Goal: Task Accomplishment & Management: Manage account settings

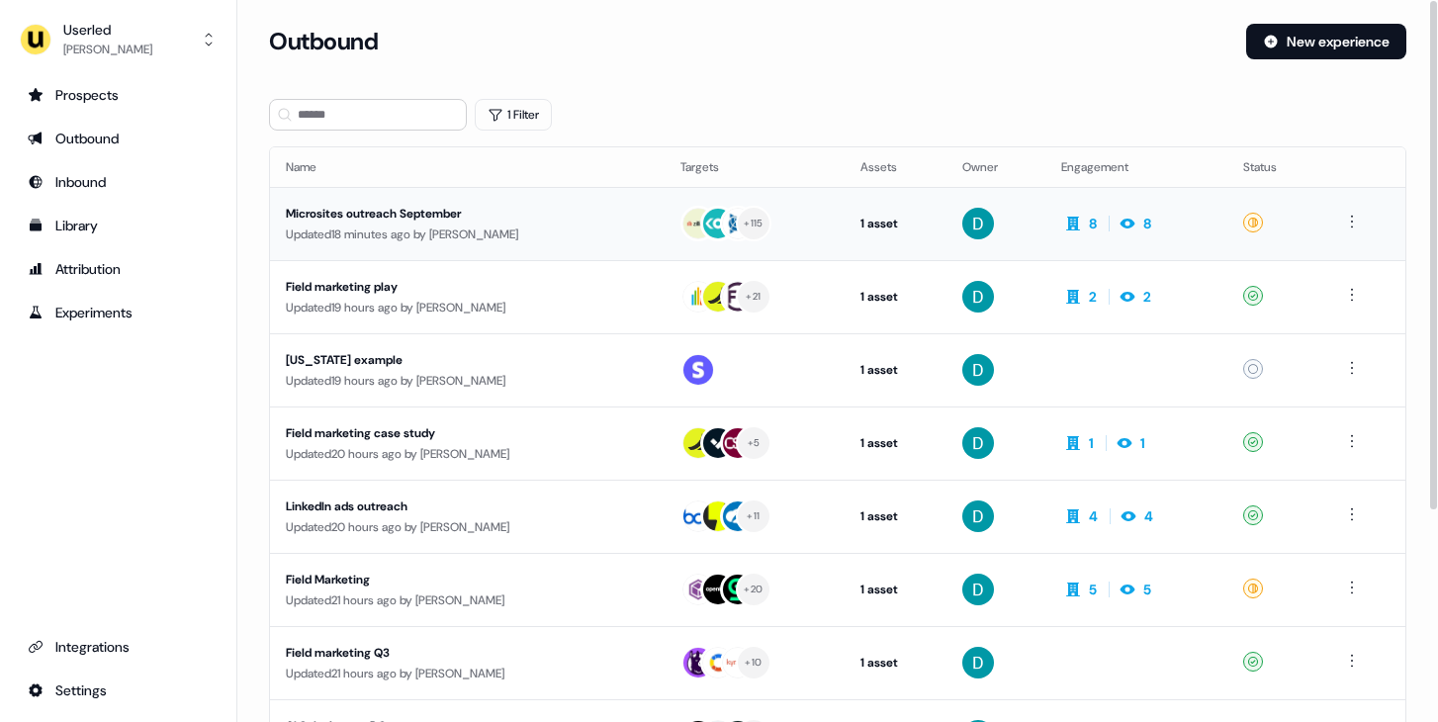
click at [348, 229] on div "Updated 18 minutes ago by [PERSON_NAME]" at bounding box center [467, 235] width 363 height 20
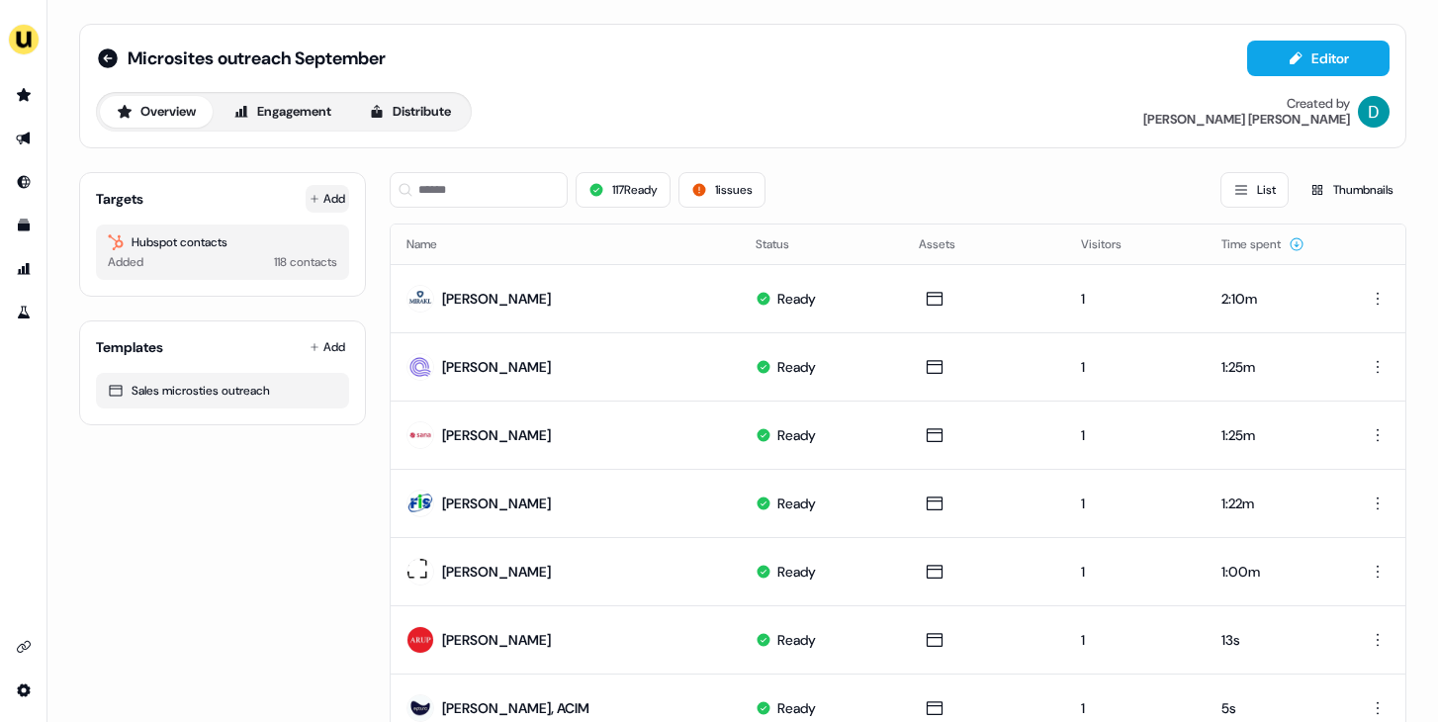
click at [329, 186] on button "Add" at bounding box center [328, 199] width 44 height 28
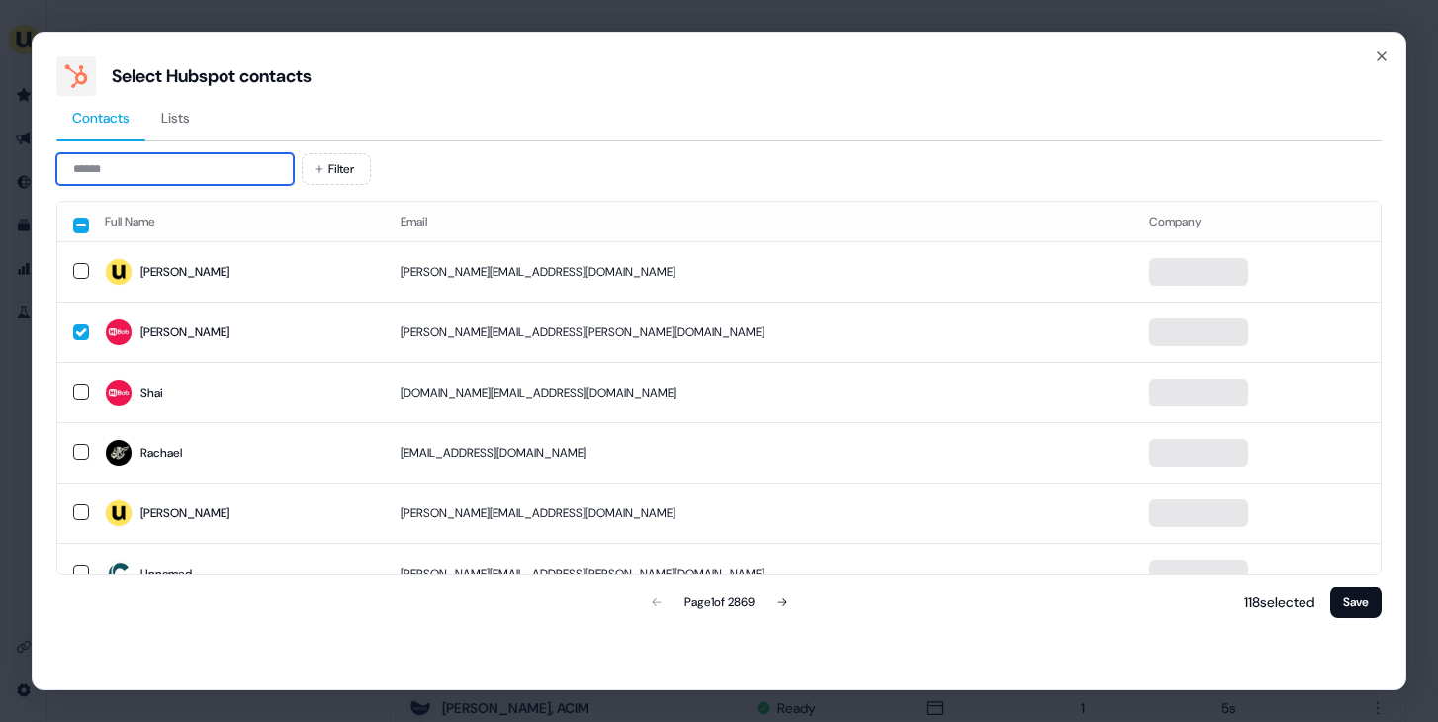
click at [139, 179] on input at bounding box center [174, 169] width 237 height 32
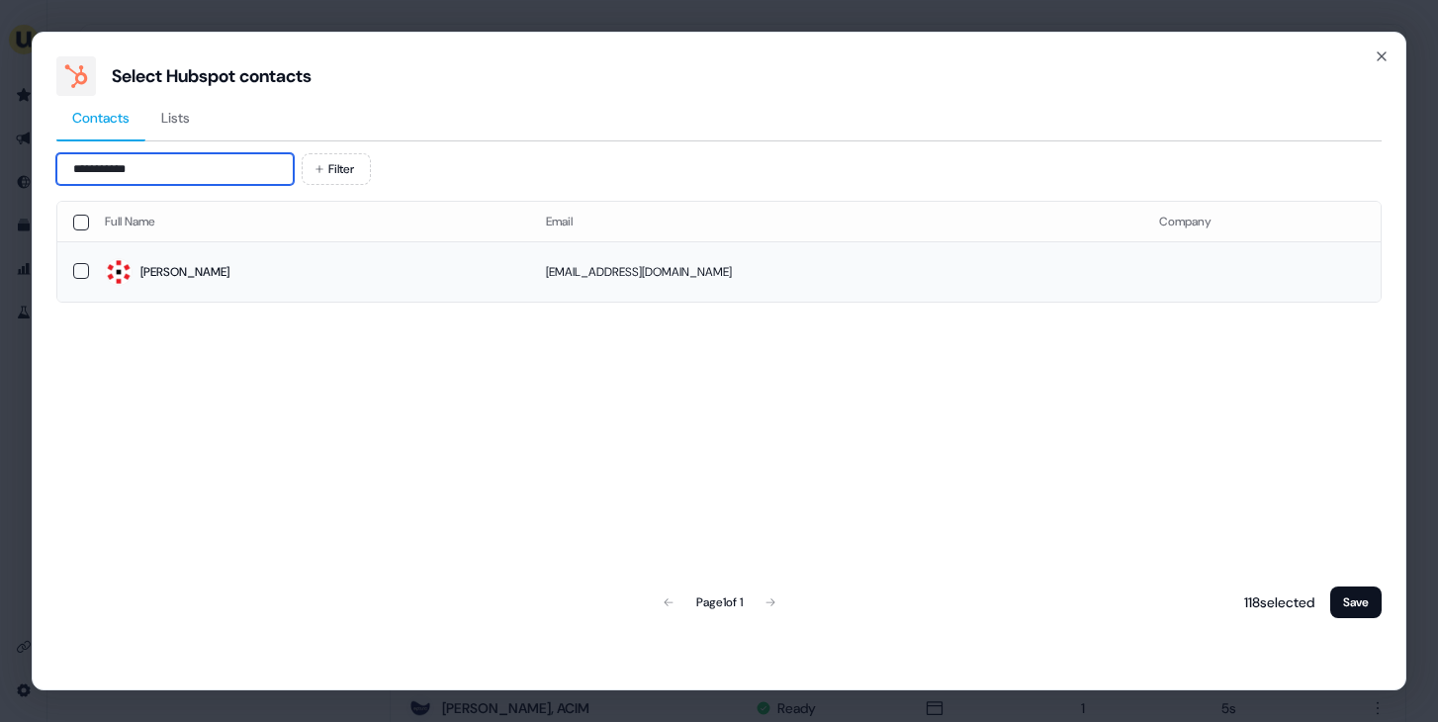
type input "**********"
click at [359, 300] on td "Stefano" at bounding box center [309, 271] width 441 height 60
click at [1333, 598] on button "Save" at bounding box center [1356, 603] width 51 height 32
click at [1344, 599] on button "Save" at bounding box center [1356, 603] width 51 height 32
click at [1368, 605] on button "Save" at bounding box center [1356, 603] width 51 height 32
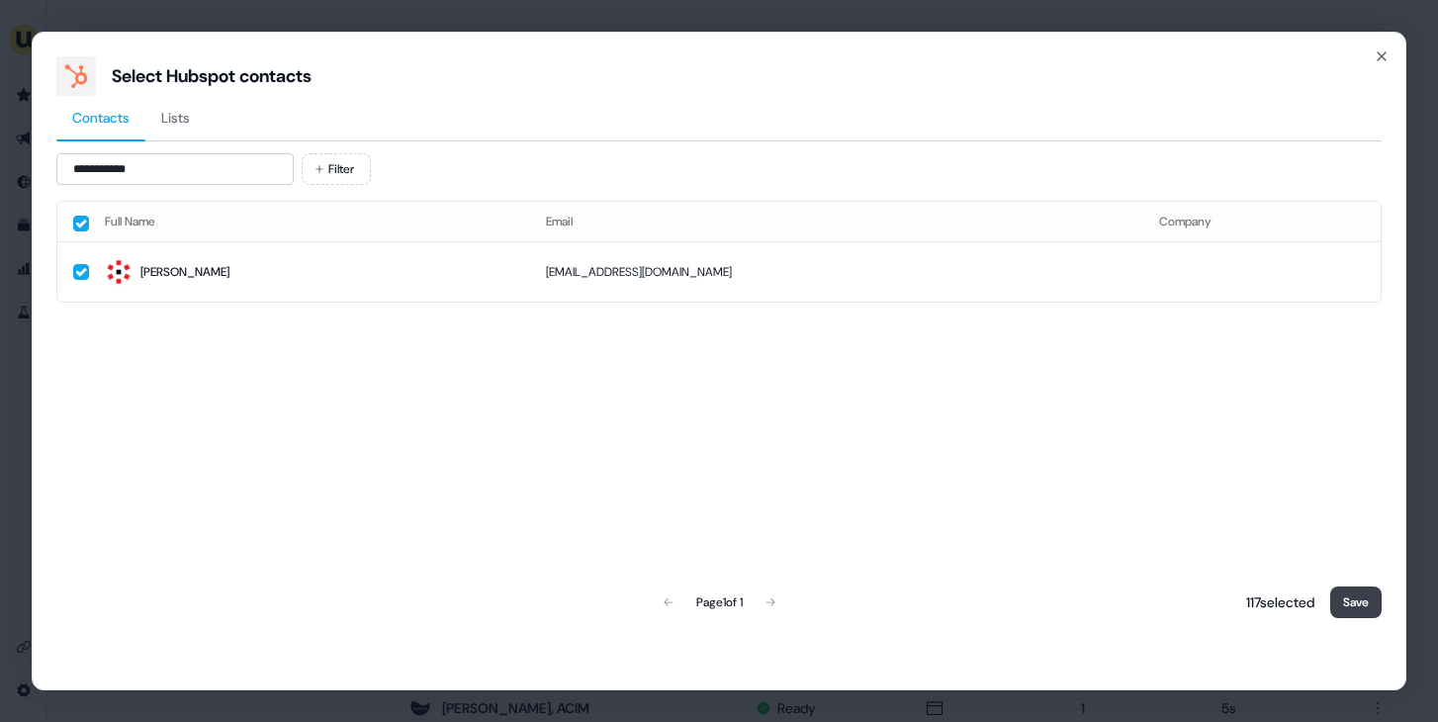
click at [1369, 604] on button "Save" at bounding box center [1356, 603] width 51 height 32
click at [1367, 604] on button "Save" at bounding box center [1356, 603] width 51 height 32
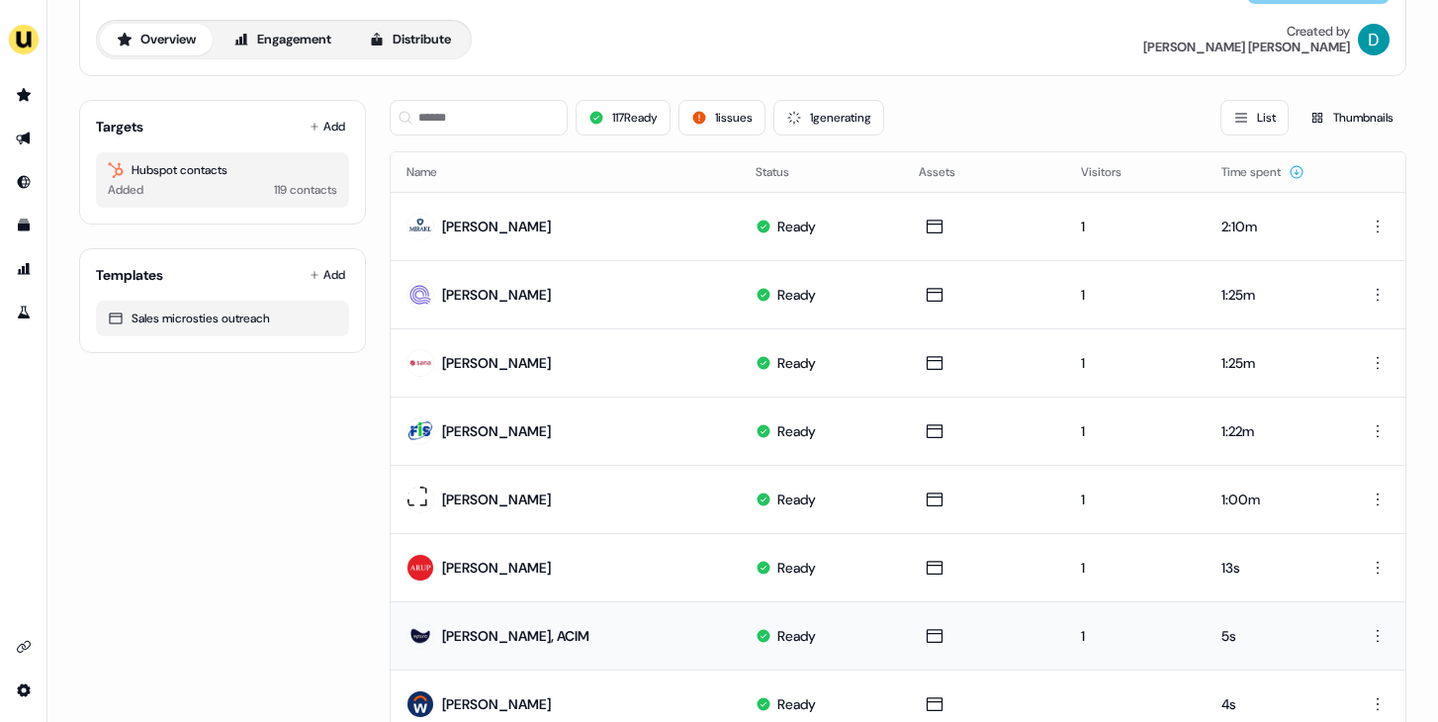
scroll to position [75, 0]
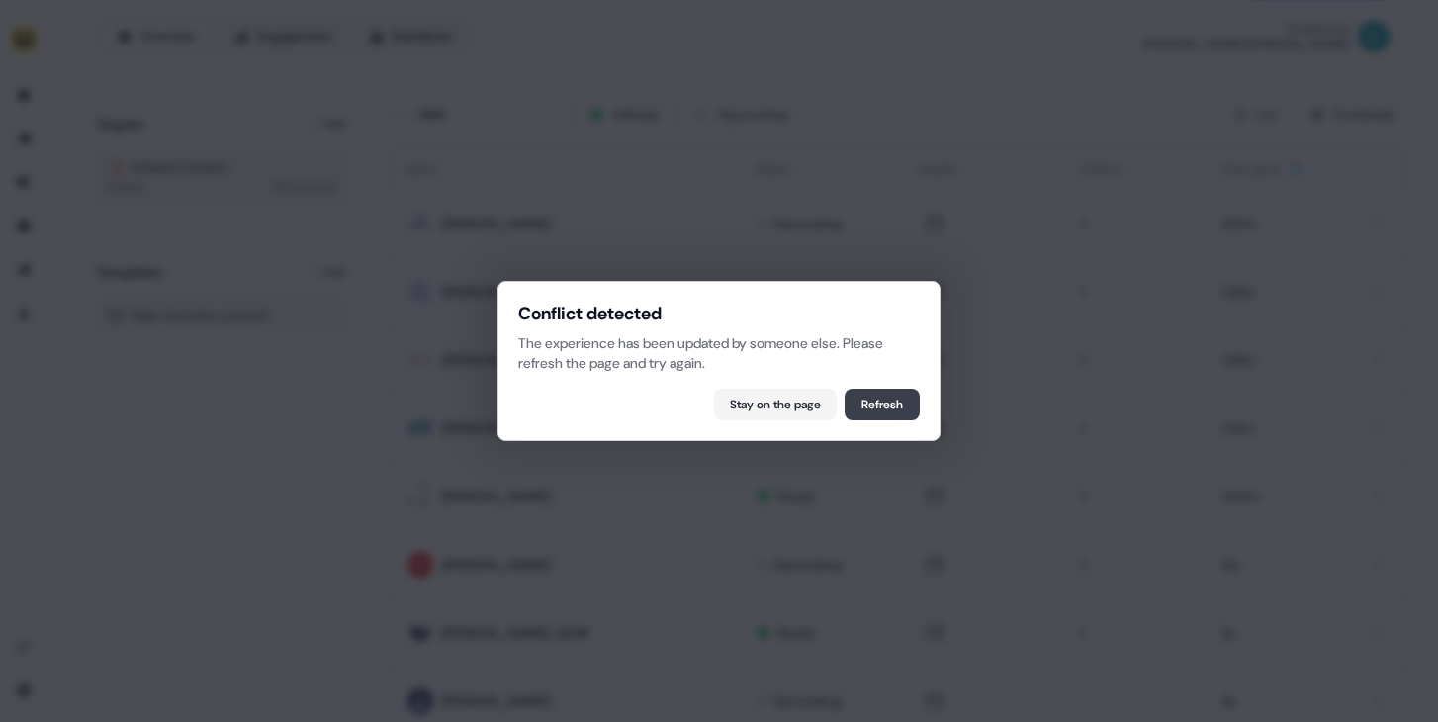
click at [894, 408] on button "Refresh" at bounding box center [882, 405] width 75 height 32
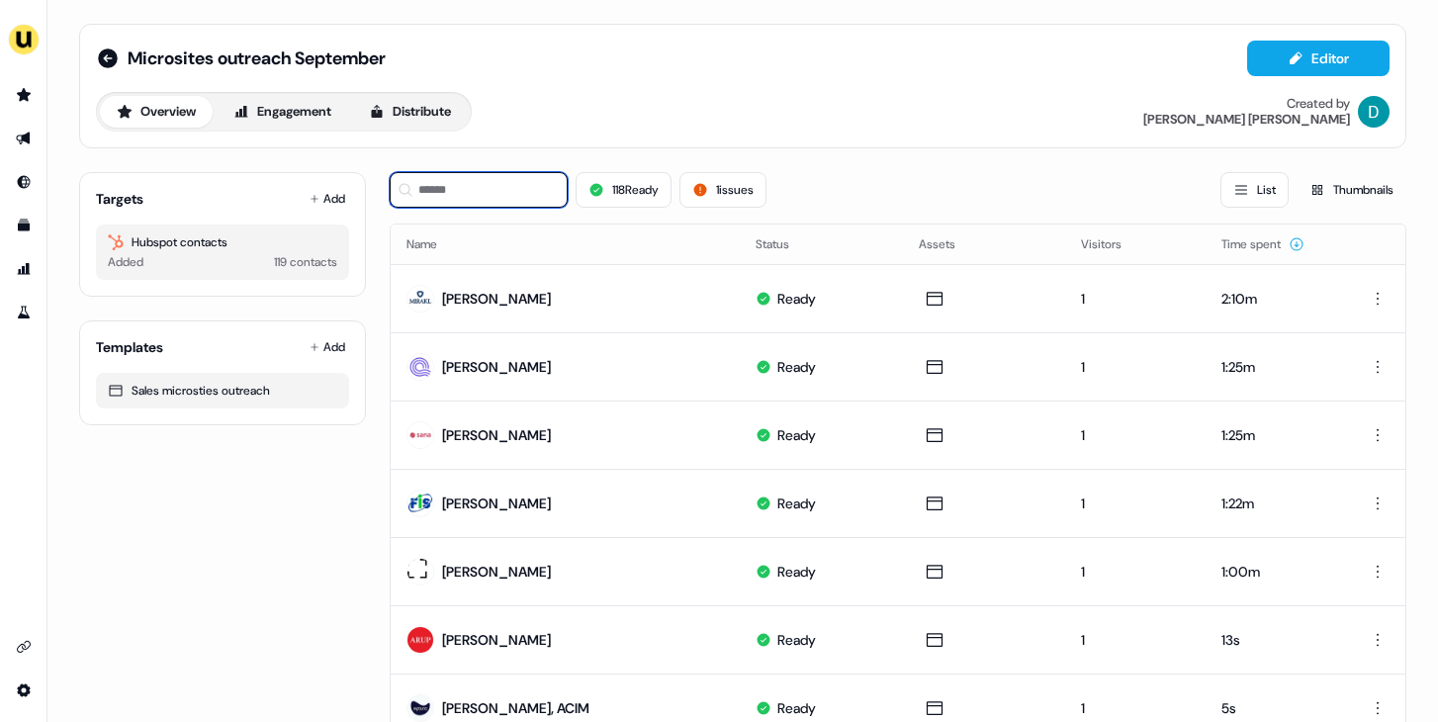
click at [494, 196] on input at bounding box center [479, 190] width 178 height 36
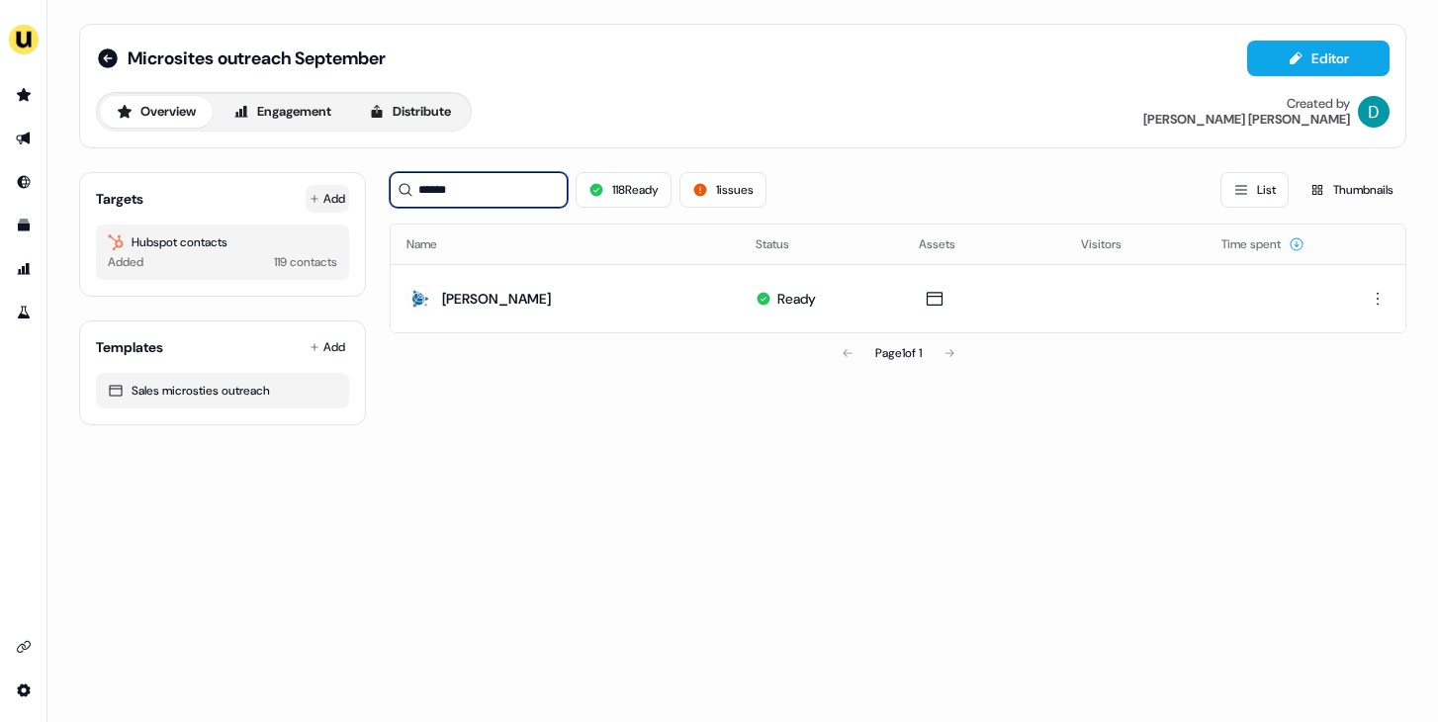
type input "******"
click at [332, 198] on button "Add" at bounding box center [328, 199] width 44 height 28
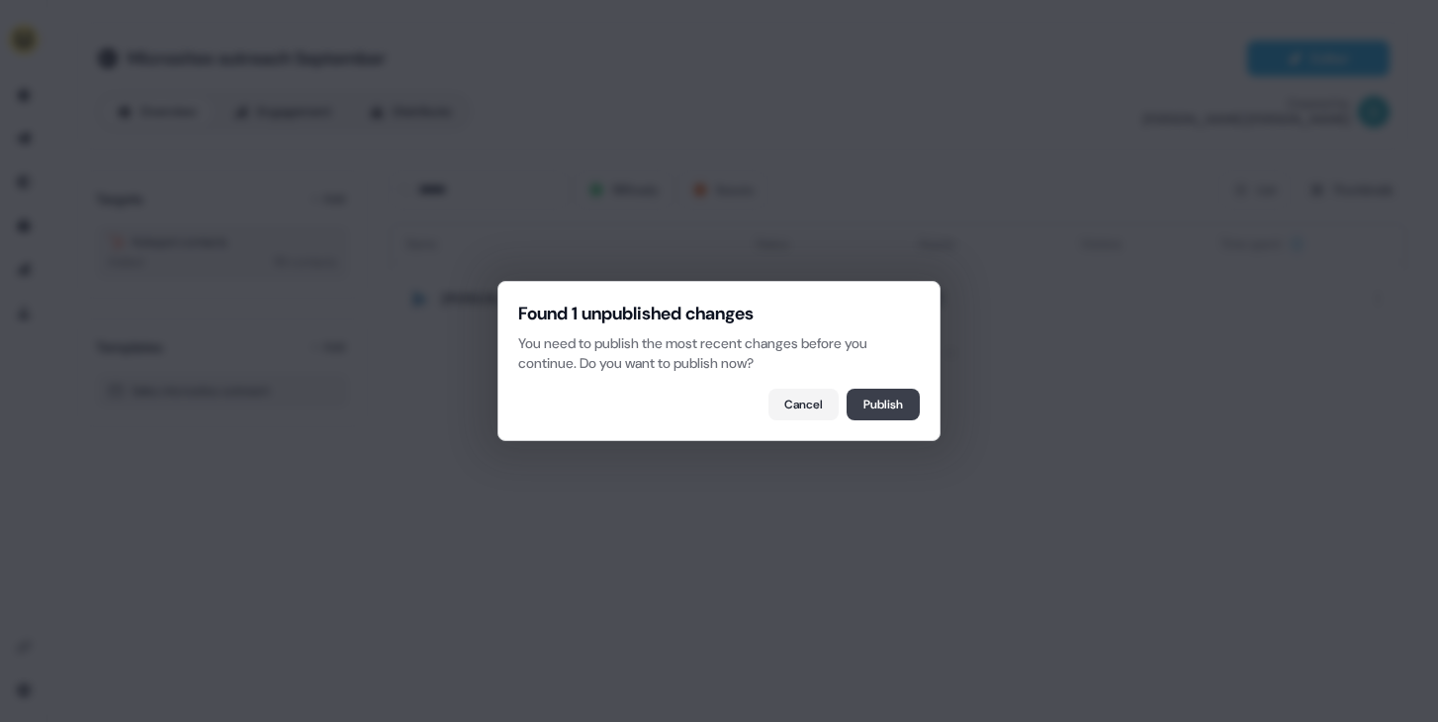
click at [918, 400] on button "Publish" at bounding box center [883, 405] width 73 height 32
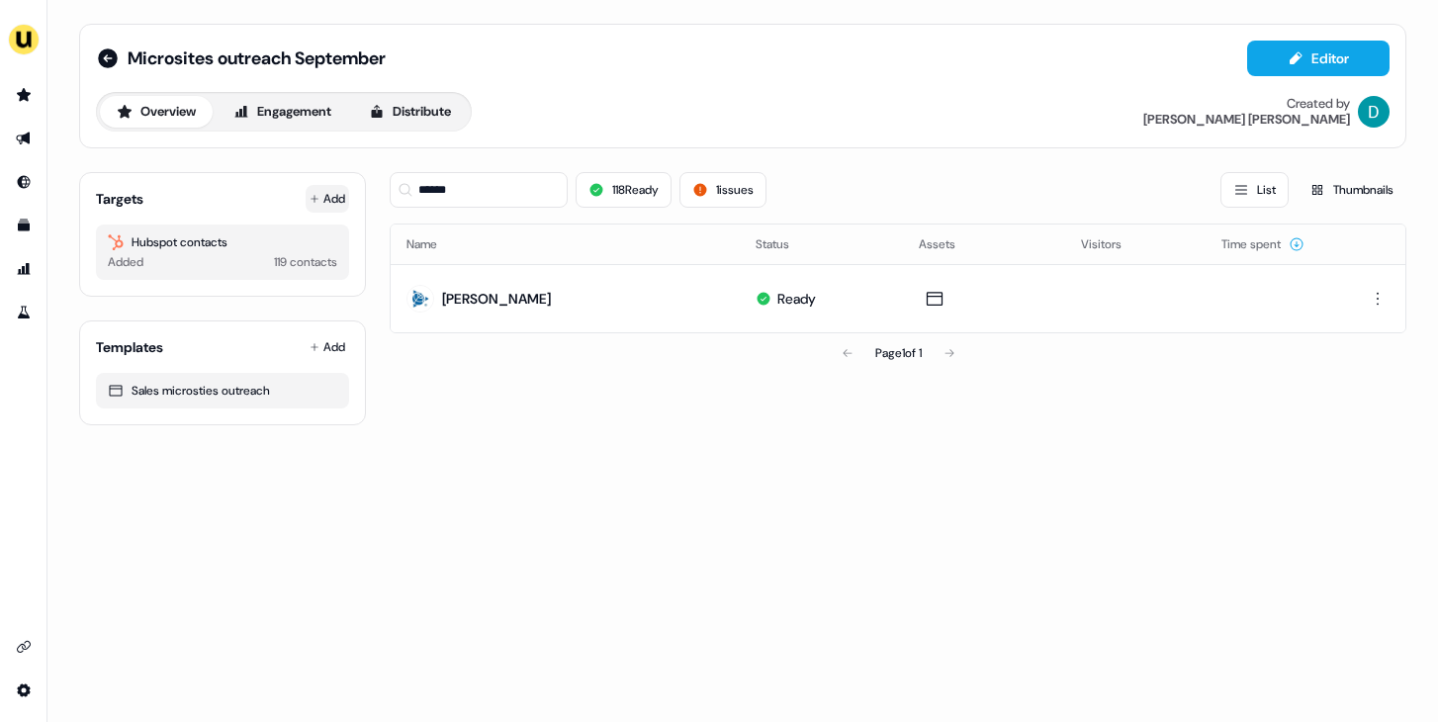
click at [316, 200] on icon at bounding box center [315, 199] width 10 height 10
